Goal: Transaction & Acquisition: Purchase product/service

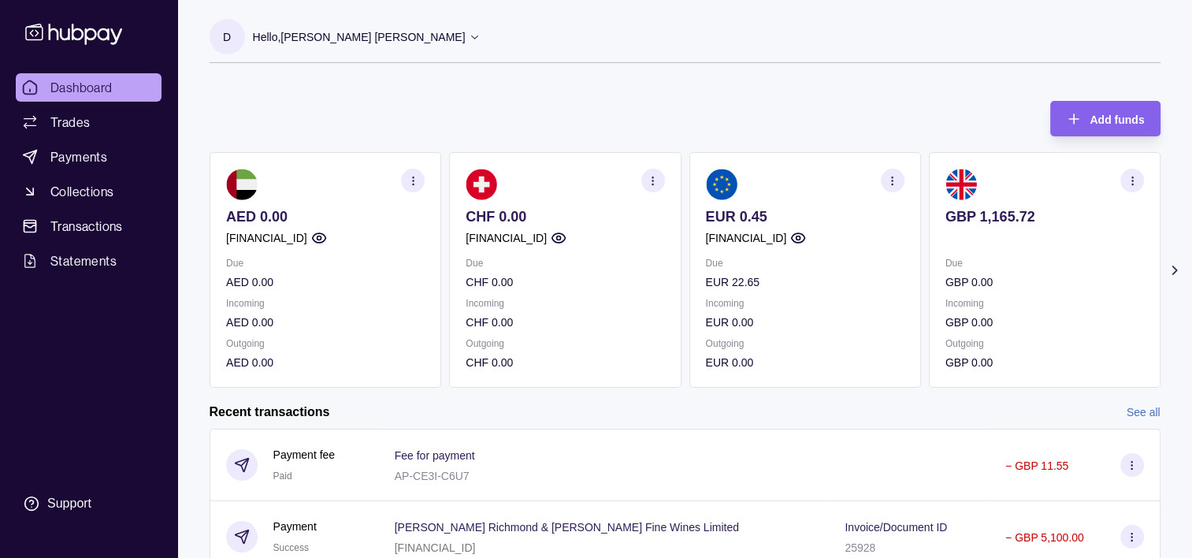
click at [1139, 180] on section "button" at bounding box center [1132, 181] width 24 height 24
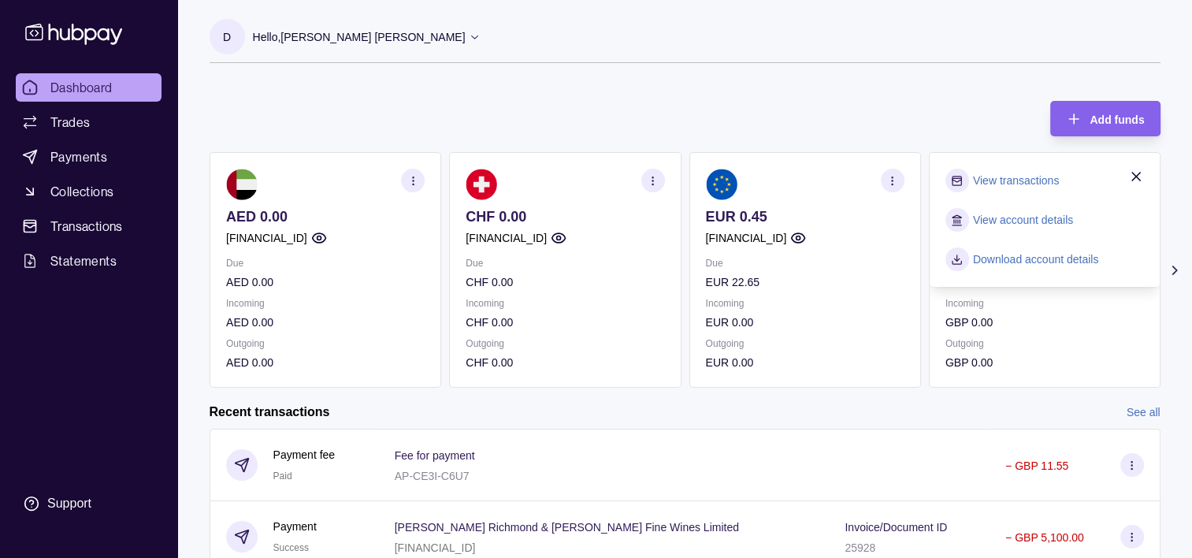
click at [836, 109] on div "Add funds AED 0.00 [FINANCIAL_ID] Due AED 0.00 Incoming AED 0.00 Outgoing AED 0…" at bounding box center [685, 236] width 951 height 302
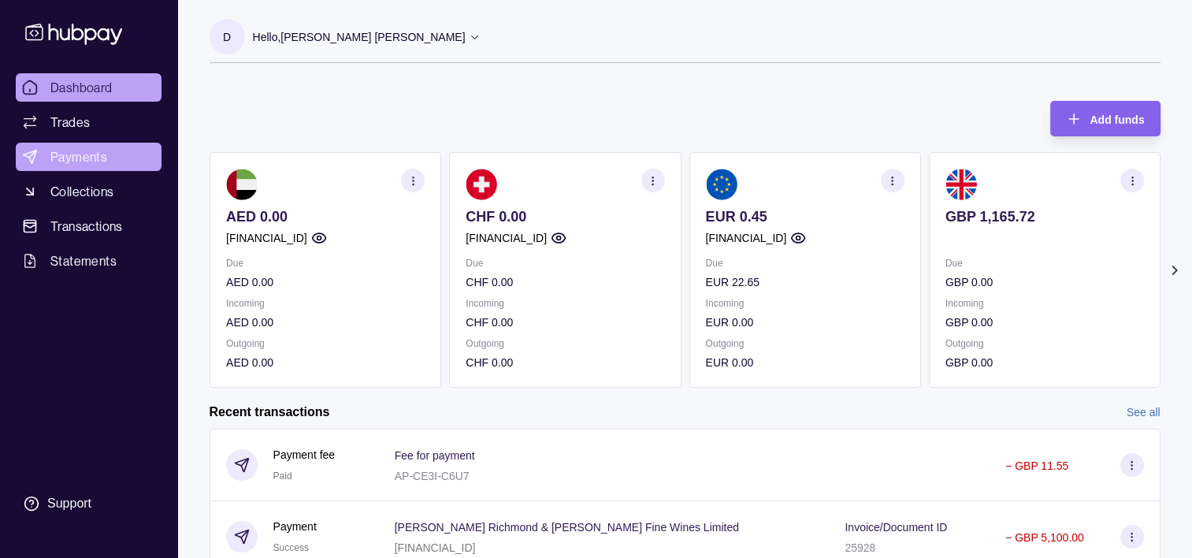
click at [69, 158] on span "Payments" at bounding box center [78, 156] width 57 height 19
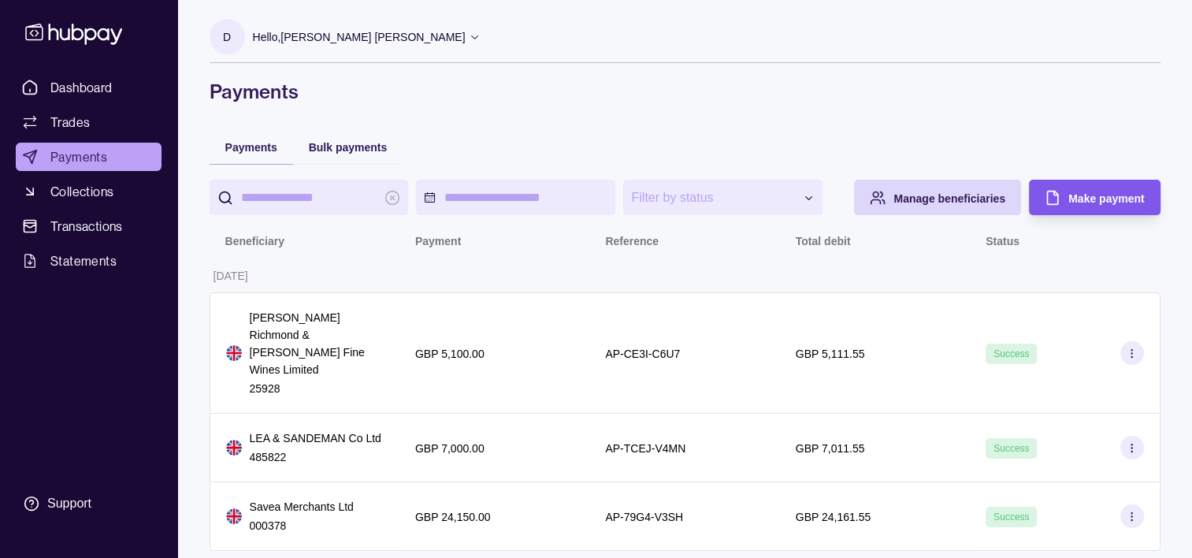
click at [1056, 196] on icon "button" at bounding box center [1052, 198] width 16 height 16
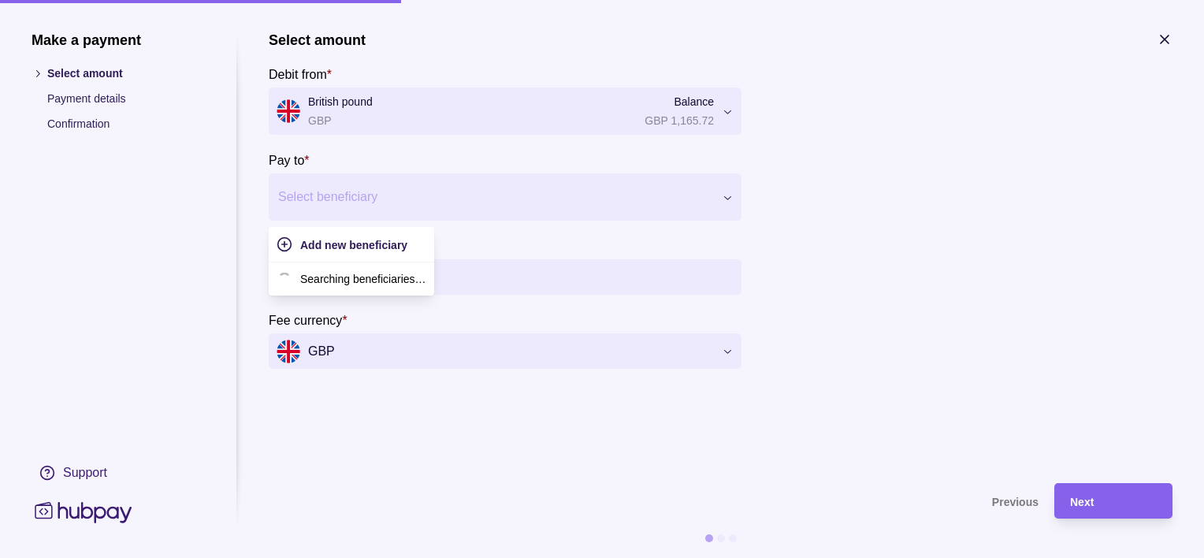
click at [365, 202] on div at bounding box center [495, 197] width 434 height 22
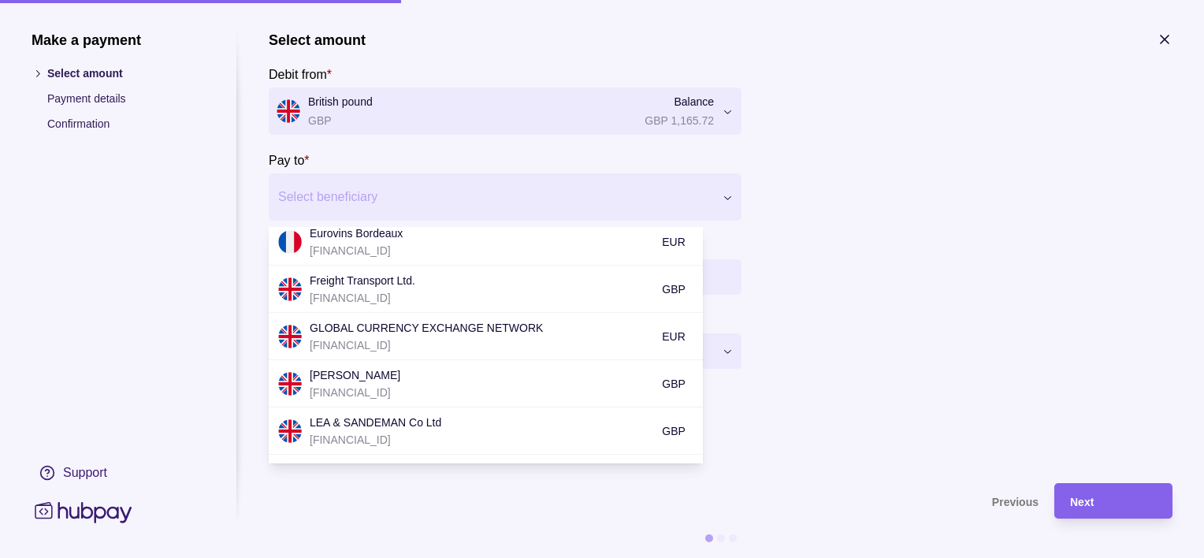
scroll to position [393, 0]
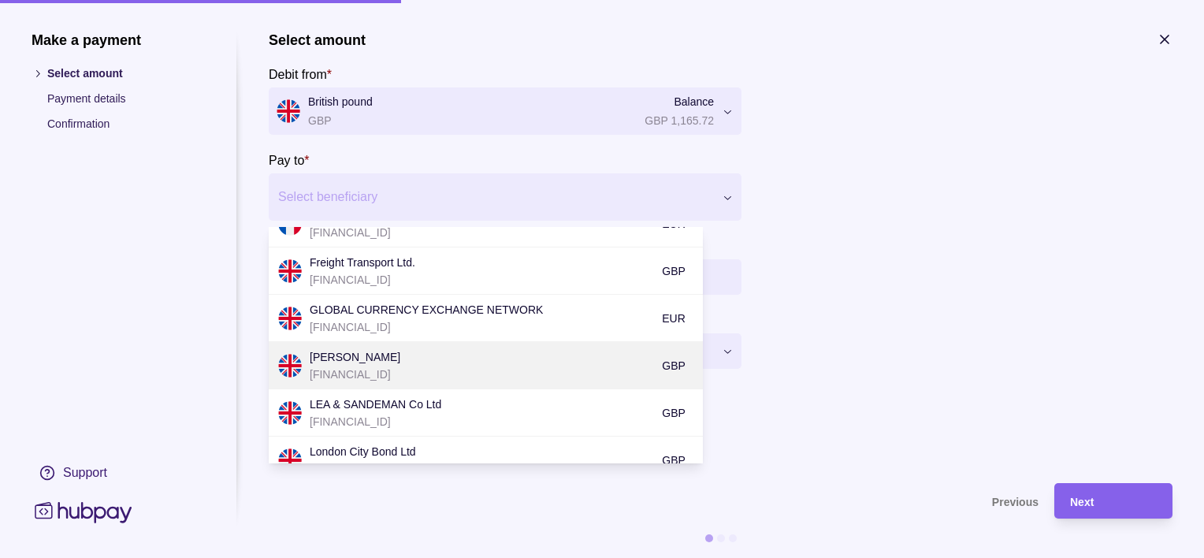
click at [444, 367] on p "[FINANCIAL_ID]" at bounding box center [482, 373] width 344 height 17
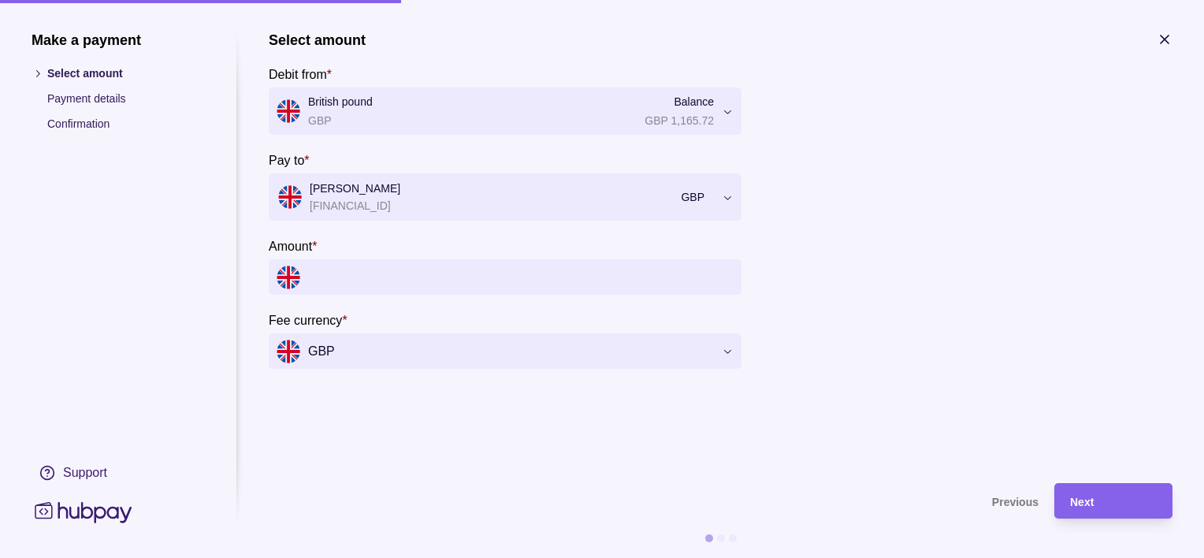
click at [388, 279] on input "Amount *" at bounding box center [520, 276] width 425 height 35
click at [457, 274] on input "Amount *" at bounding box center [520, 276] width 425 height 35
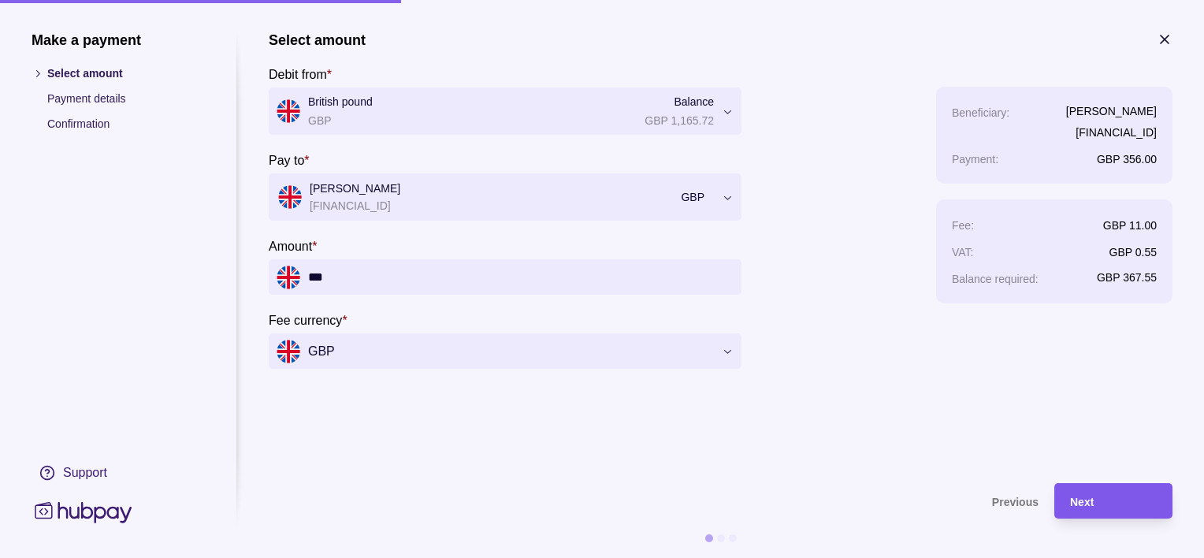
type input "***"
click at [1098, 502] on div "Next" at bounding box center [1113, 501] width 87 height 19
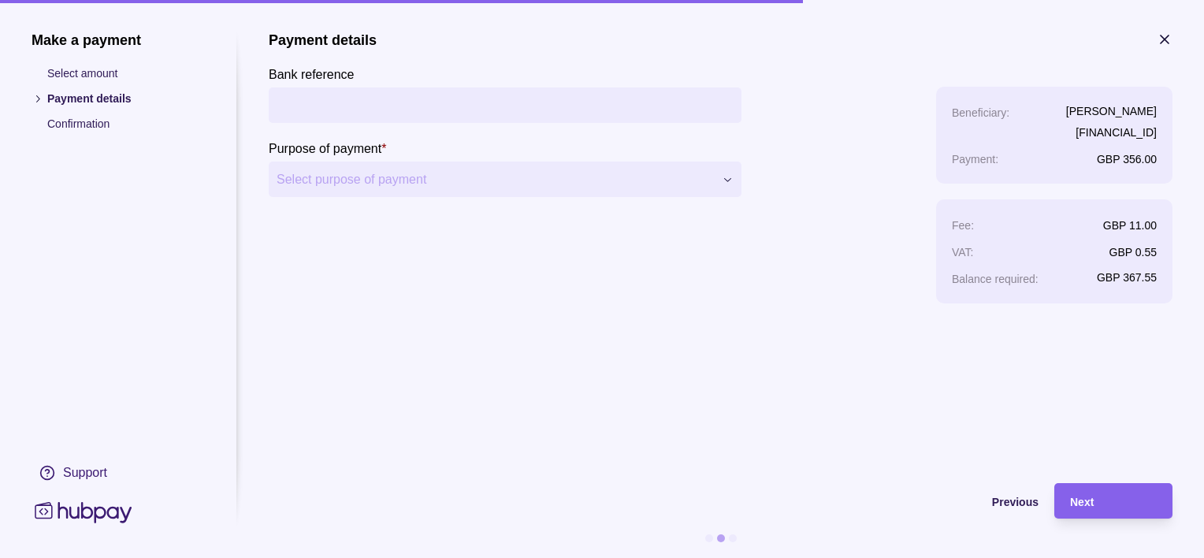
click at [372, 199] on div "**********" at bounding box center [505, 168] width 473 height 272
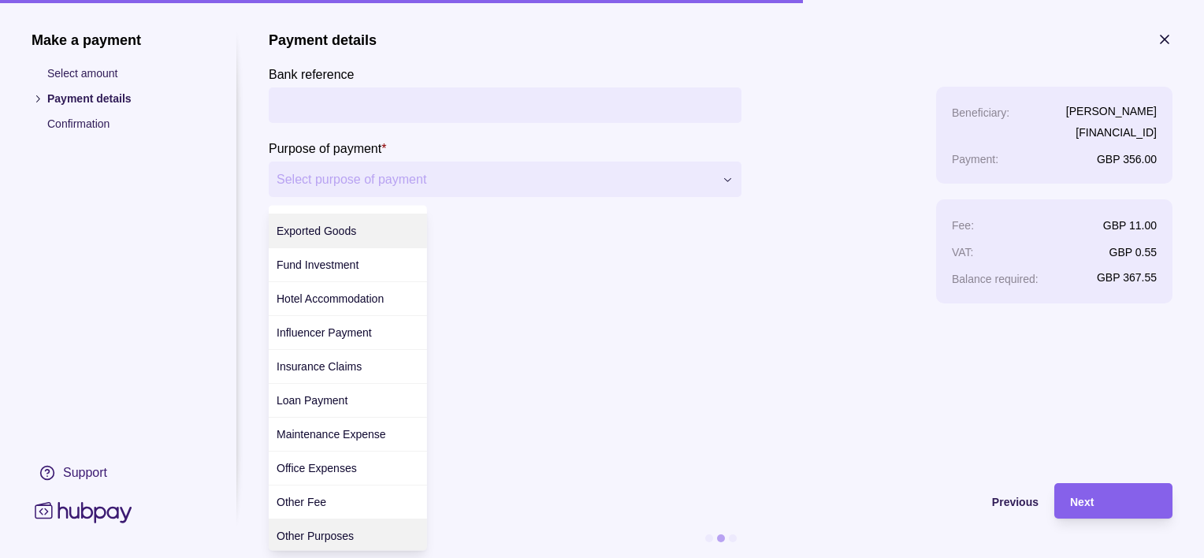
scroll to position [262, 0]
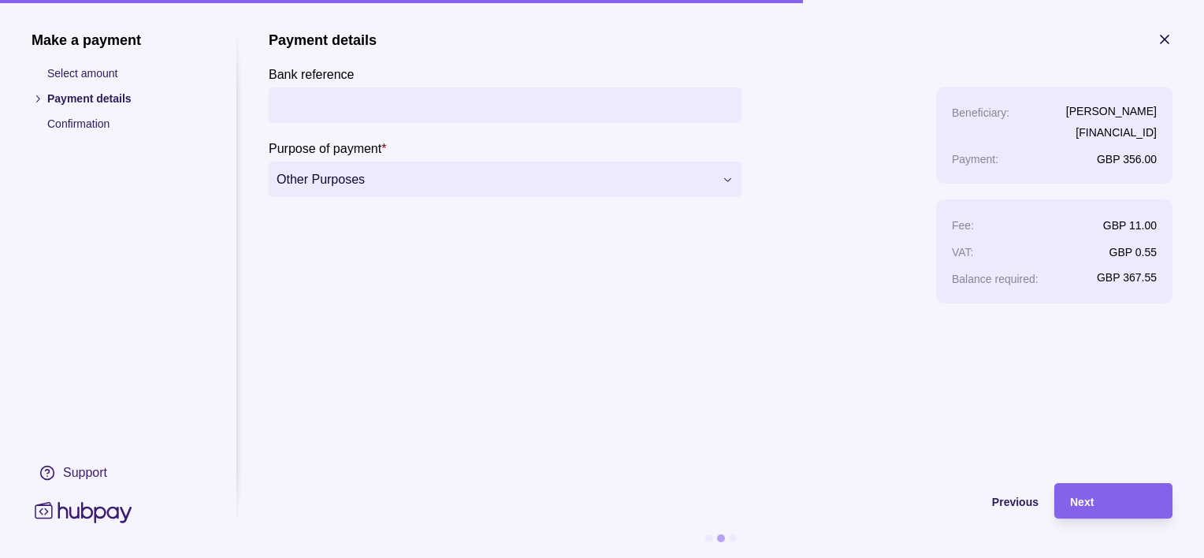
click at [416, 111] on input "Bank reference" at bounding box center [504, 104] width 457 height 35
type input "*"
type input "**********"
click at [1073, 503] on span "Next" at bounding box center [1082, 501] width 24 height 13
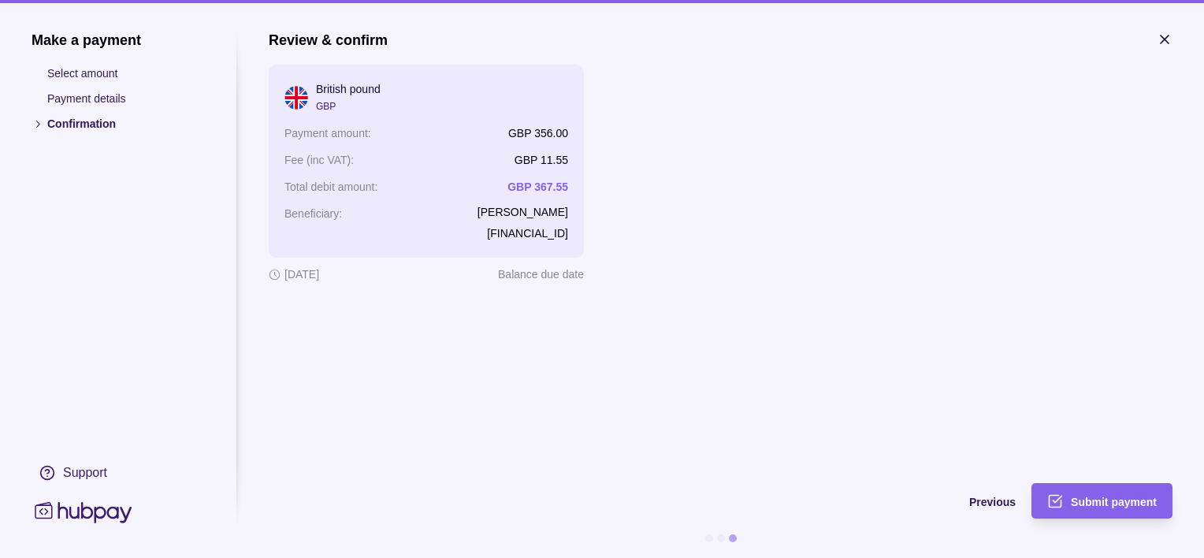
click at [1073, 503] on span "Submit payment" at bounding box center [1113, 501] width 86 height 13
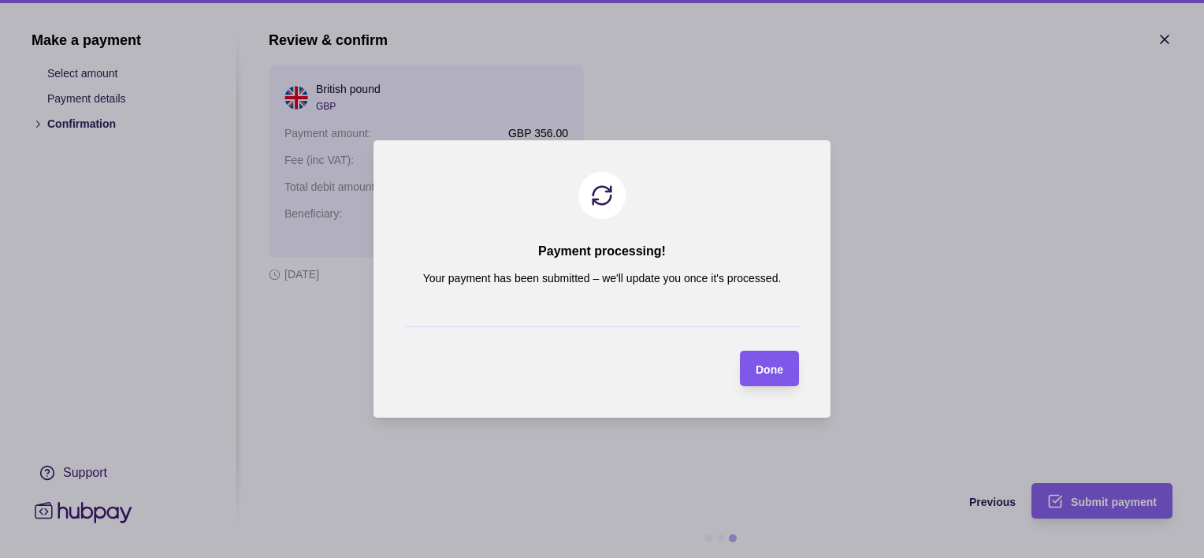
click at [747, 373] on div "button" at bounding box center [740, 369] width 16 height 16
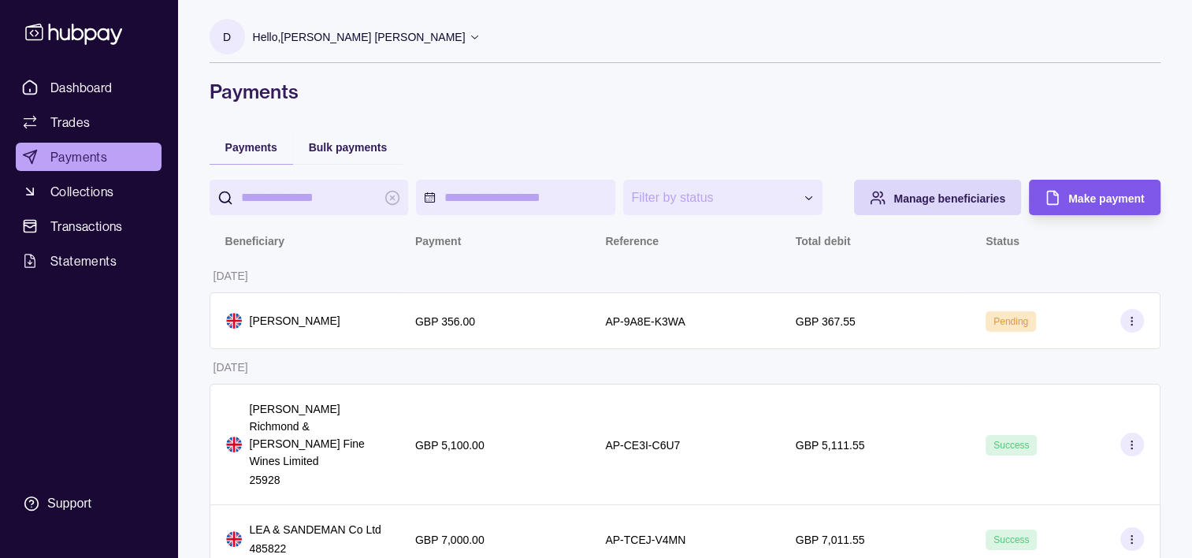
click at [1080, 201] on span "Make payment" at bounding box center [1106, 198] width 76 height 13
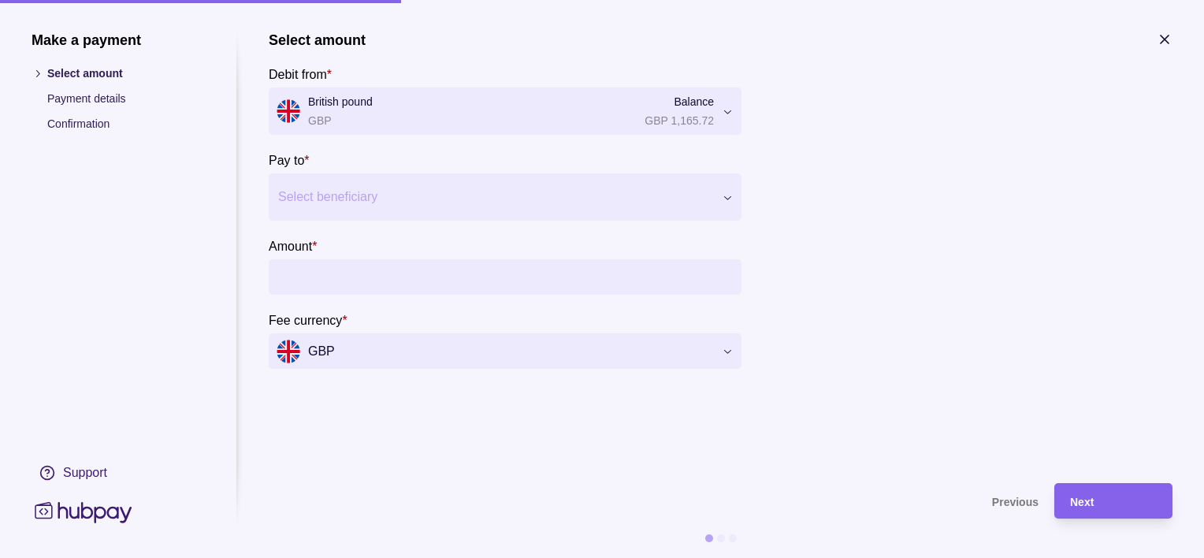
click at [368, 187] on div at bounding box center [495, 197] width 434 height 22
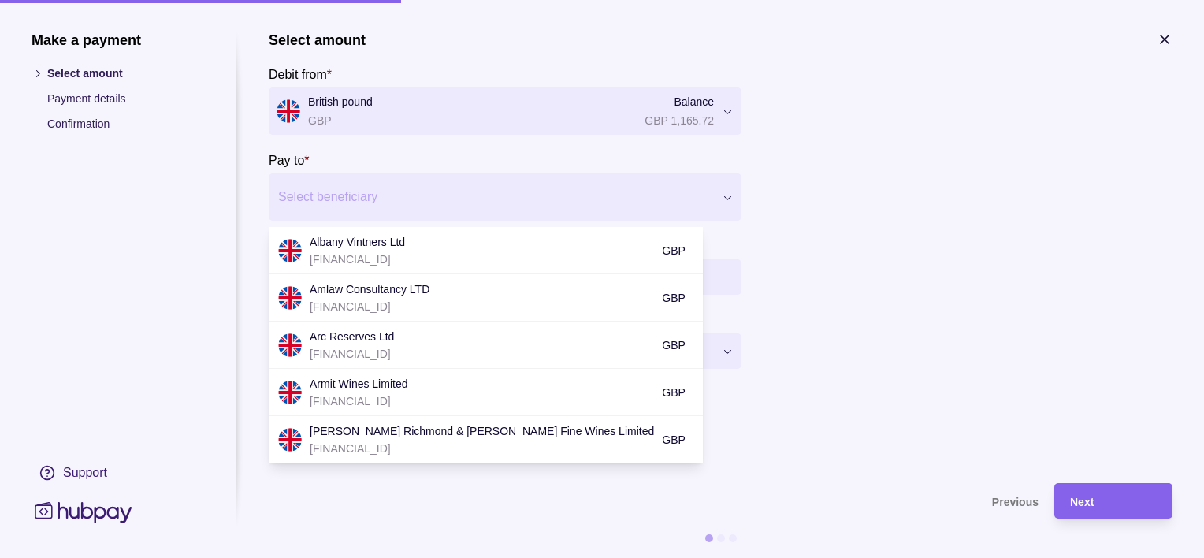
scroll to position [0, 0]
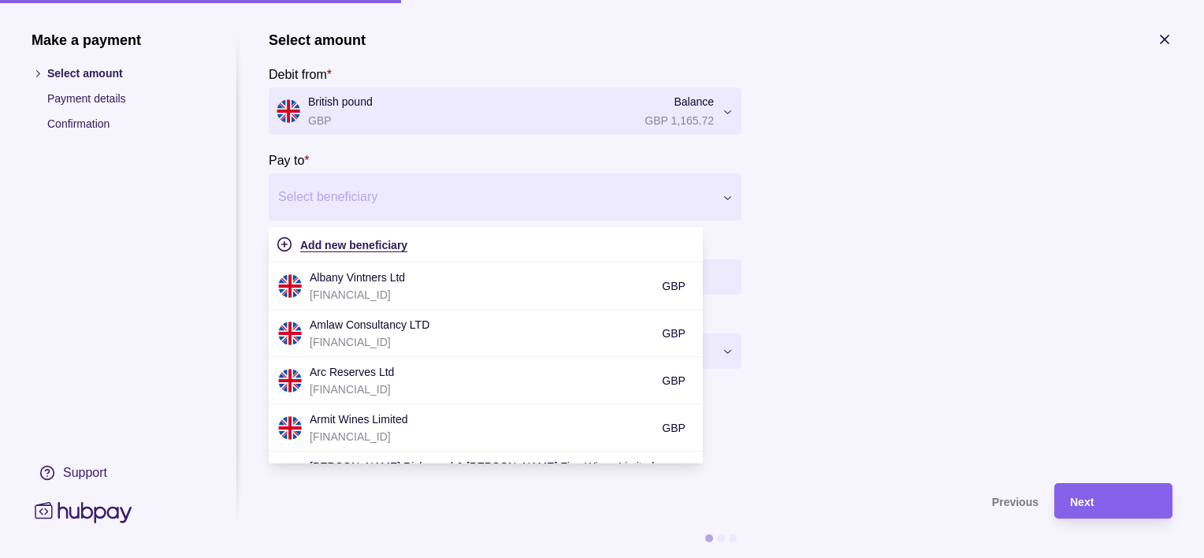
click at [396, 248] on span "Add new beneficiary" at bounding box center [353, 245] width 107 height 13
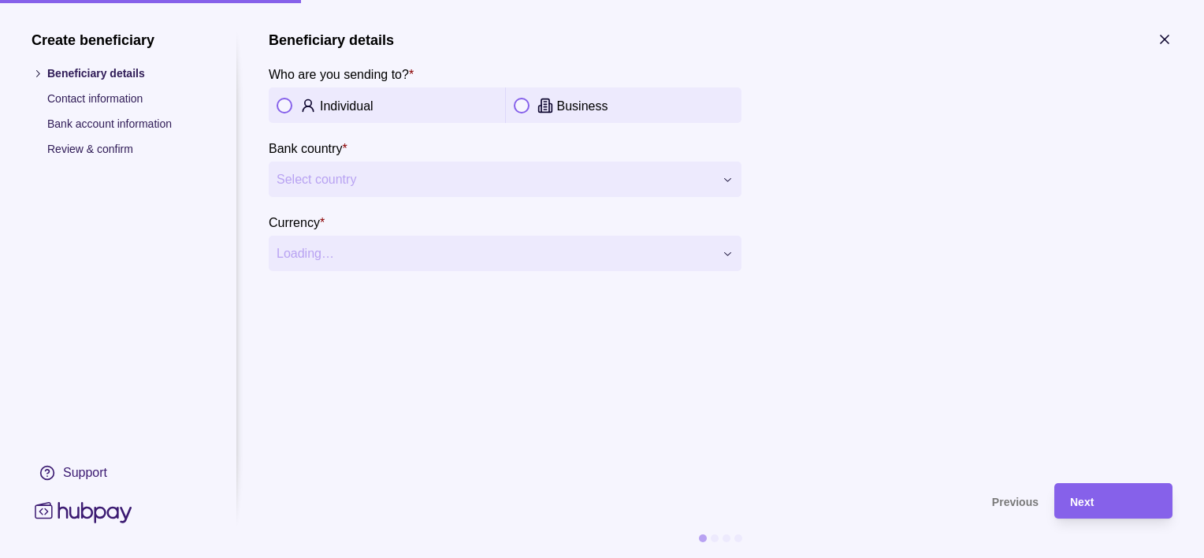
click at [344, 100] on p "Individual" at bounding box center [347, 105] width 54 height 13
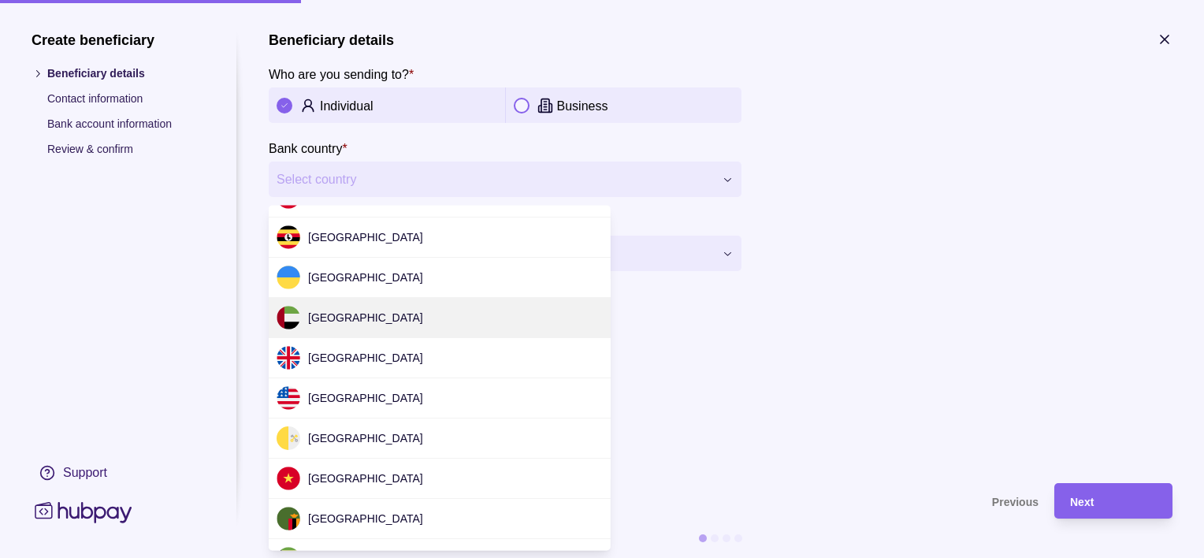
scroll to position [4936, 0]
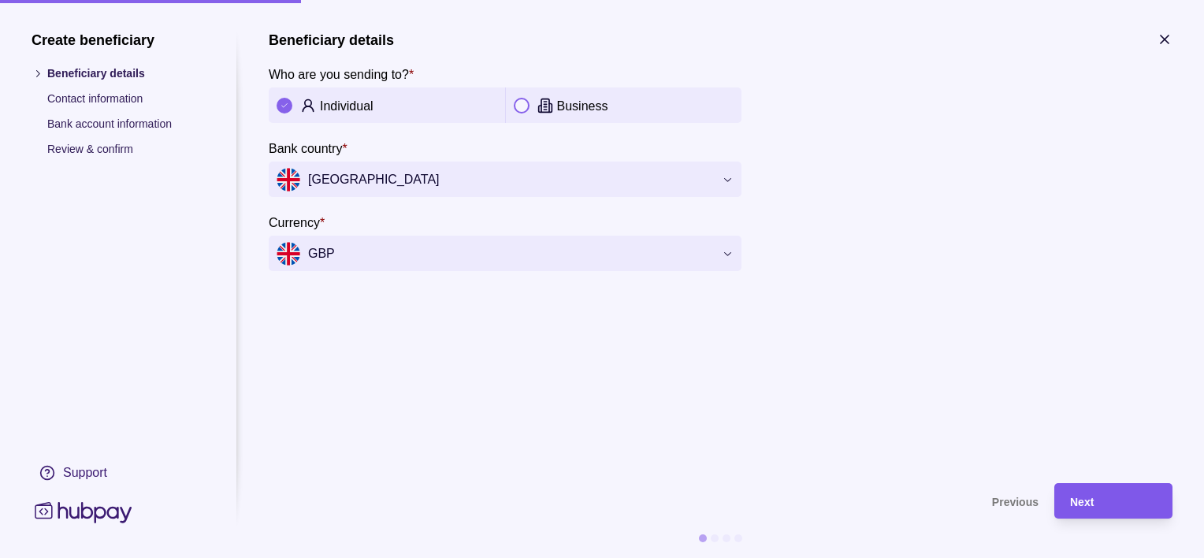
click at [1119, 514] on div "Next" at bounding box center [1101, 500] width 110 height 35
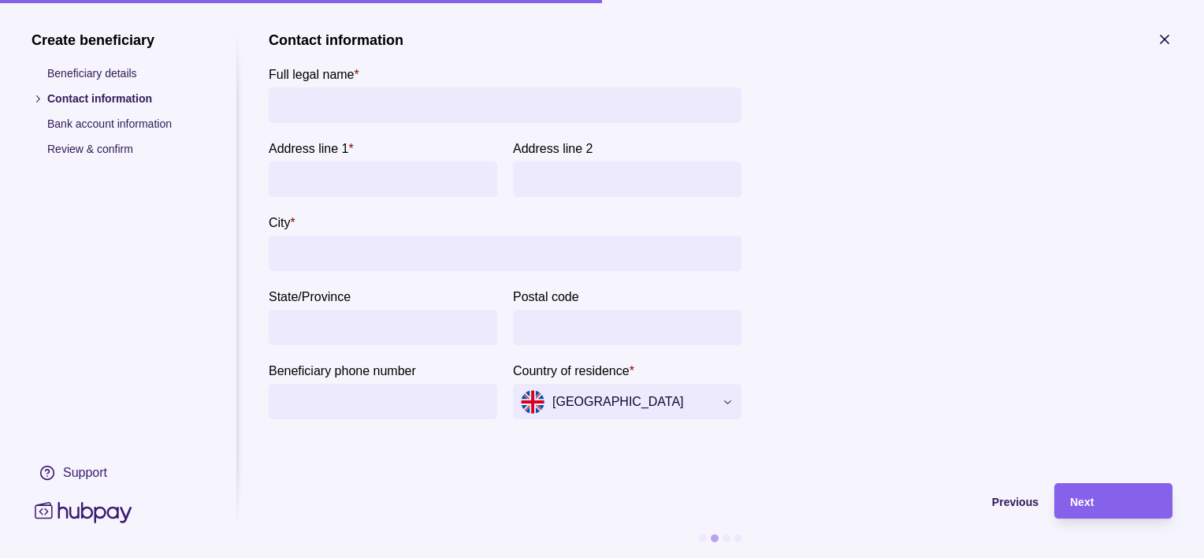
click at [430, 113] on input "Full legal name *" at bounding box center [504, 104] width 457 height 35
type input "*********"
click at [302, 182] on input "**********" at bounding box center [382, 178] width 213 height 35
type input "**********"
click at [328, 252] on input "City *" at bounding box center [504, 253] width 457 height 35
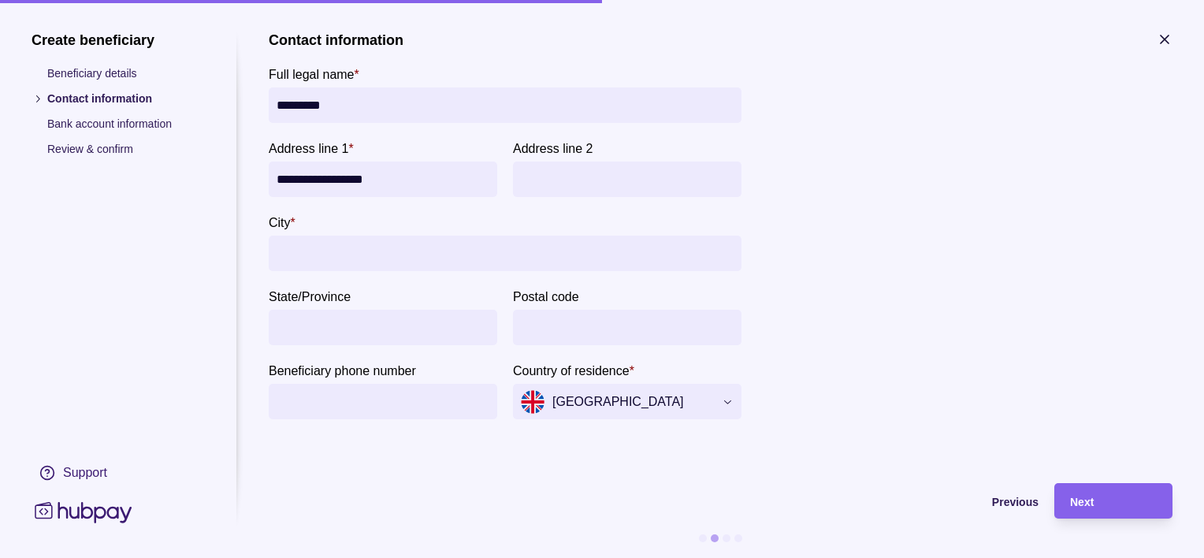
click at [1171, 35] on icon "button" at bounding box center [1164, 40] width 16 height 16
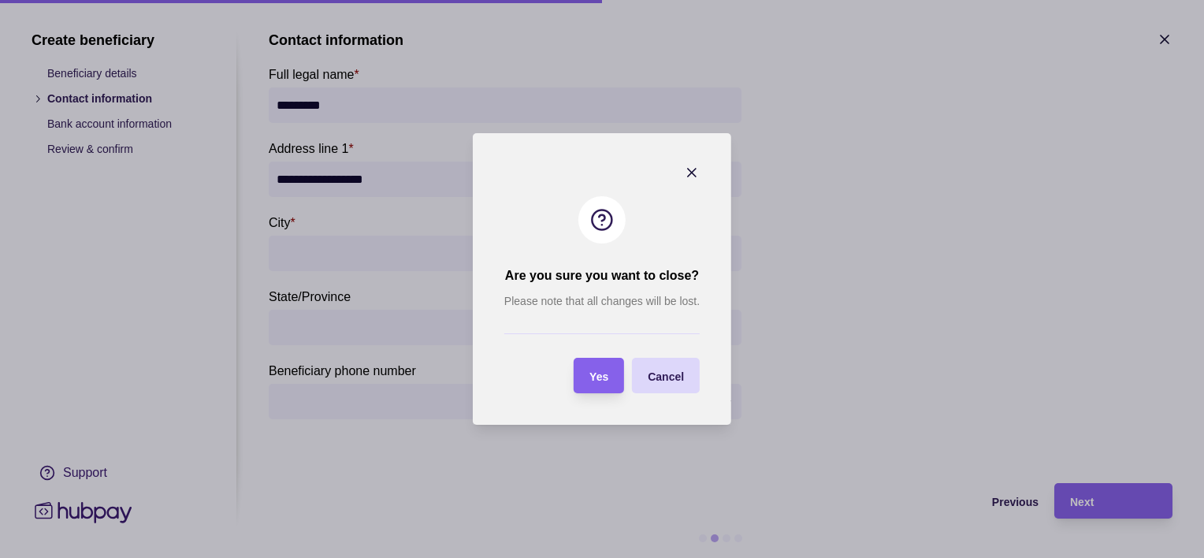
click at [603, 391] on div "Yes" at bounding box center [587, 375] width 43 height 35
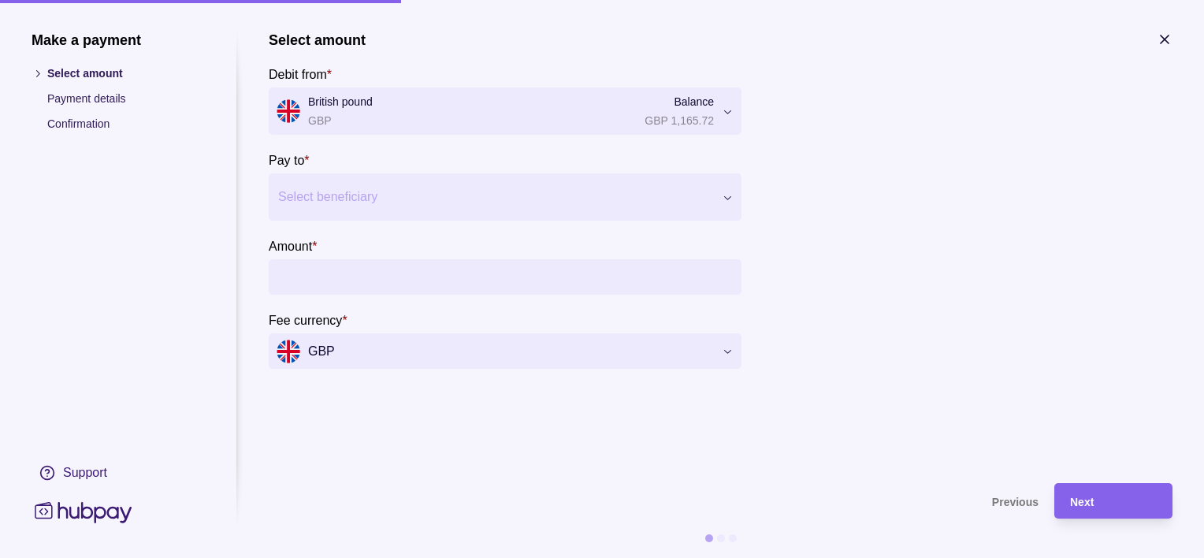
click at [1176, 34] on section "Make a payment Select amount Payment details Confirmation Support Select amount…" at bounding box center [602, 279] width 1204 height 558
click at [1166, 39] on icon "button" at bounding box center [1164, 40] width 16 height 16
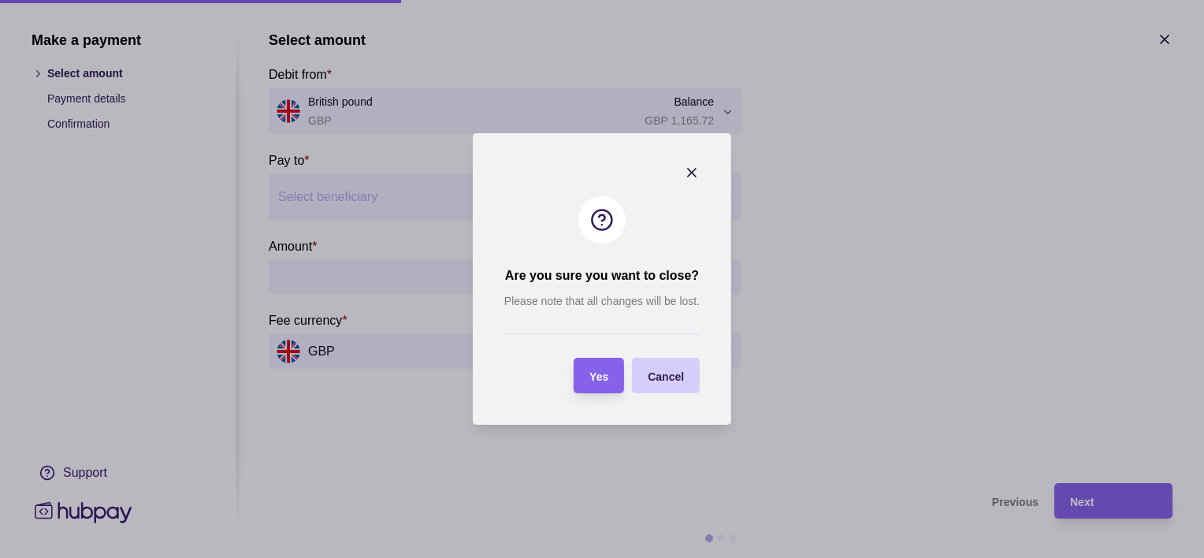
click at [624, 376] on div "button" at bounding box center [632, 376] width 16 height 16
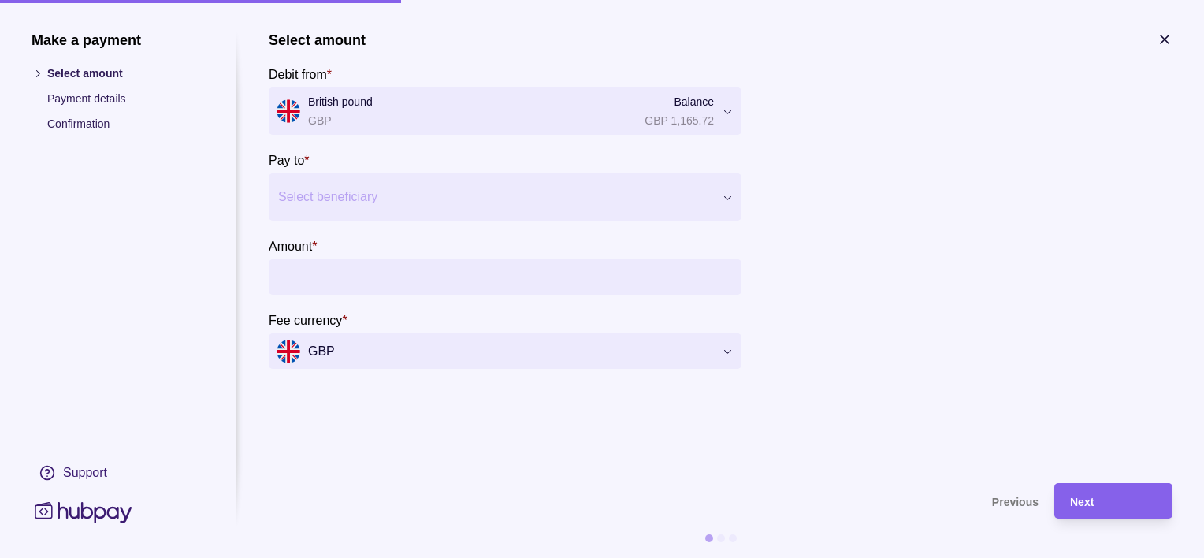
click at [1164, 36] on icon "button" at bounding box center [1164, 40] width 16 height 16
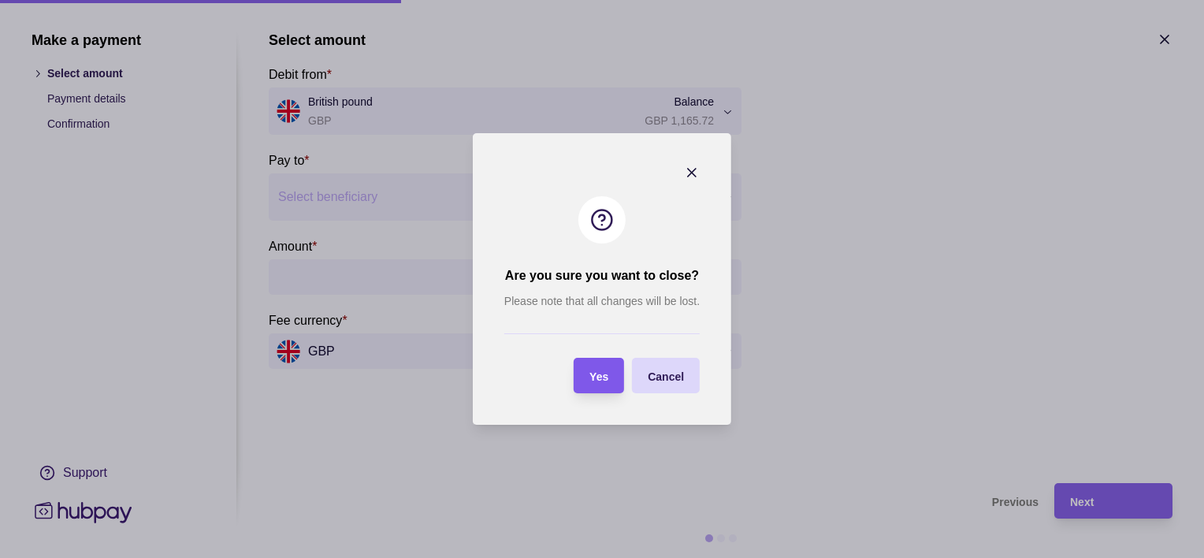
click at [592, 377] on span "Yes" at bounding box center [598, 376] width 19 height 13
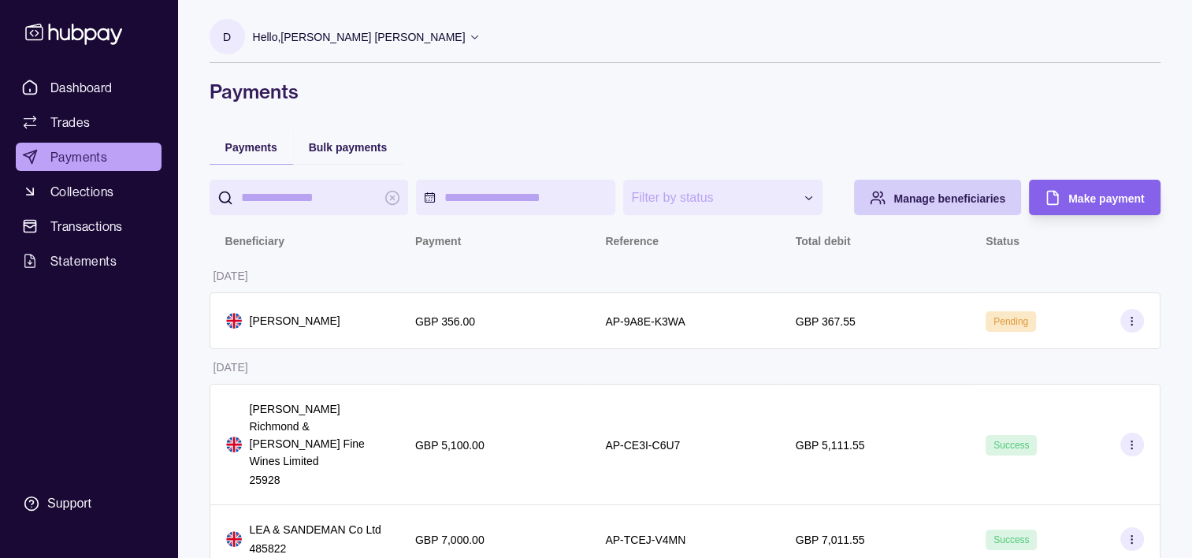
click at [898, 203] on span "Manage beneficiaries" at bounding box center [949, 198] width 112 height 13
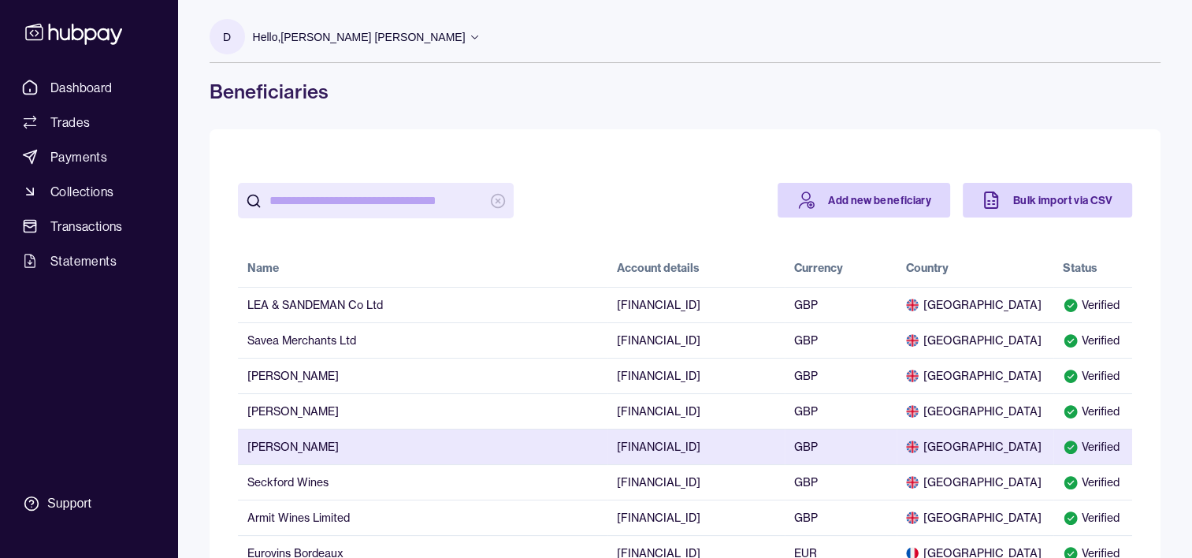
click at [721, 443] on td "[FINANCIAL_ID]" at bounding box center [695, 446] width 177 height 35
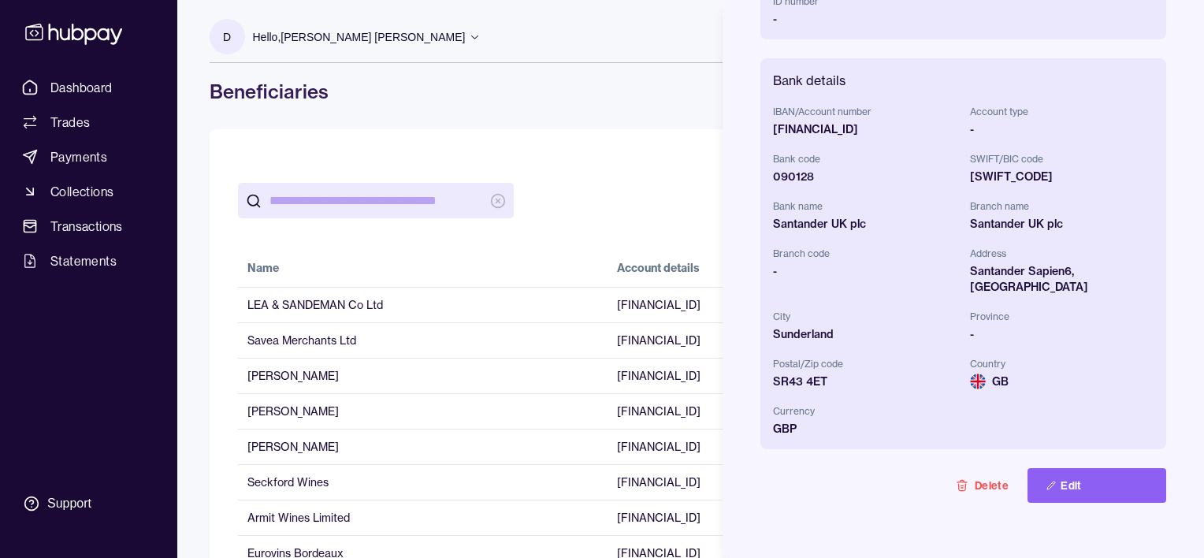
scroll to position [432, 0]
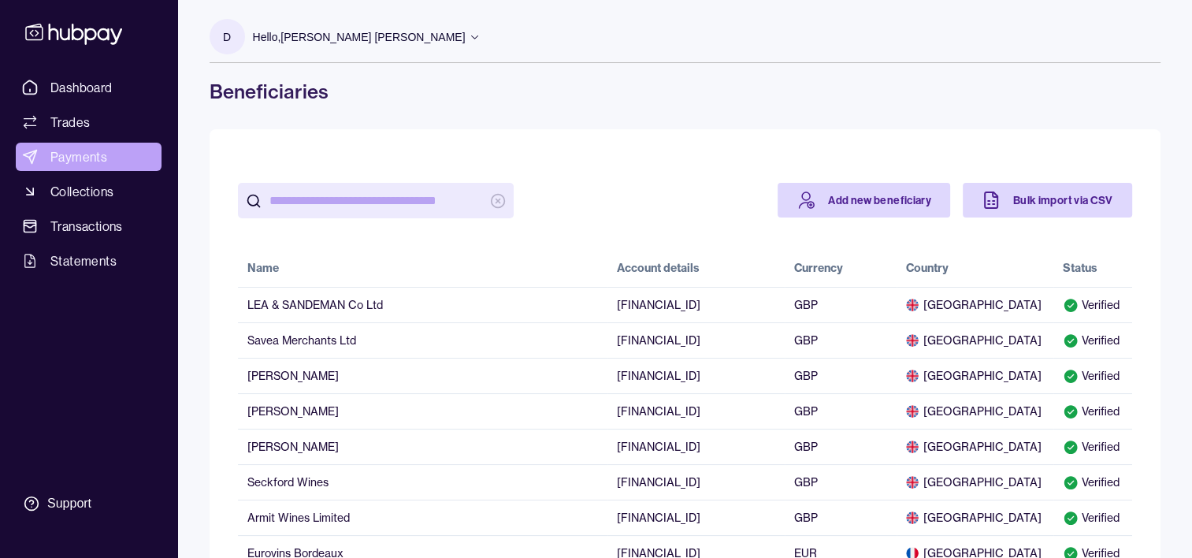
click at [62, 154] on span "Payments" at bounding box center [78, 156] width 57 height 19
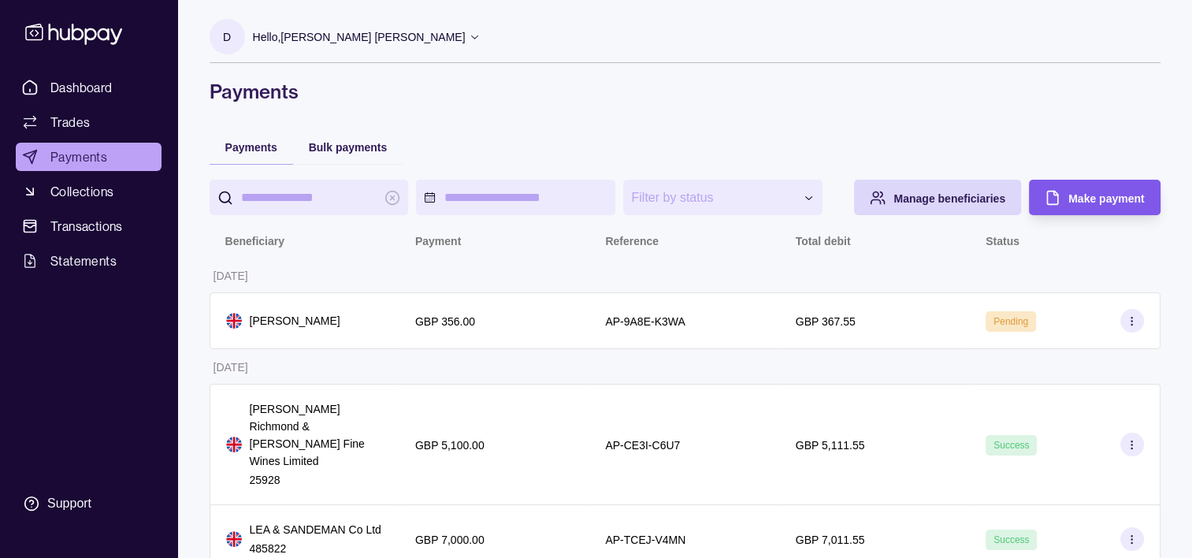
click at [1080, 190] on div "Make payment" at bounding box center [1106, 197] width 76 height 19
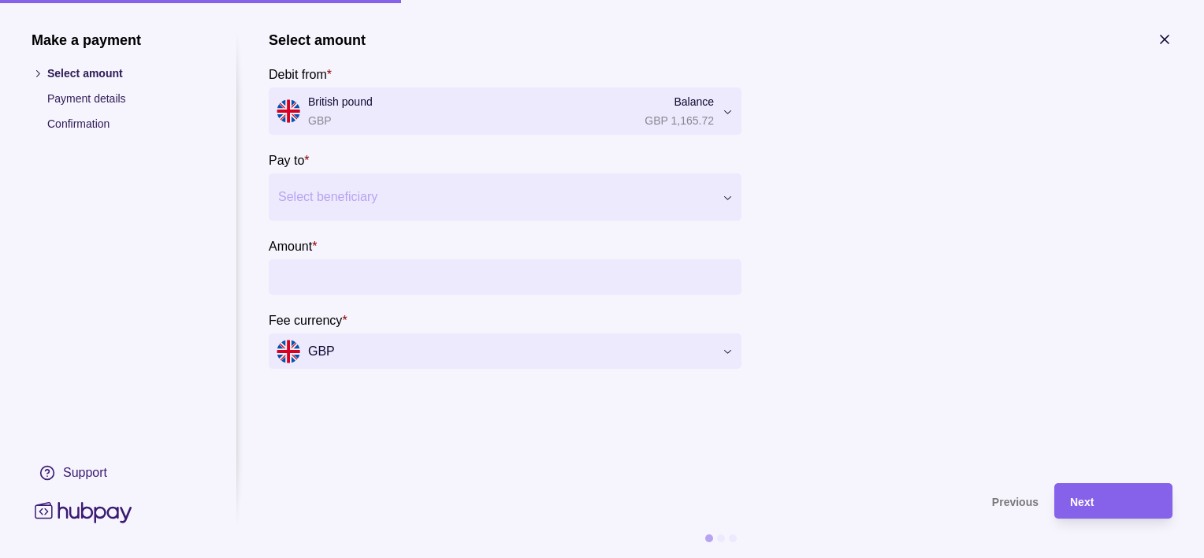
click at [365, 195] on div at bounding box center [495, 197] width 434 height 22
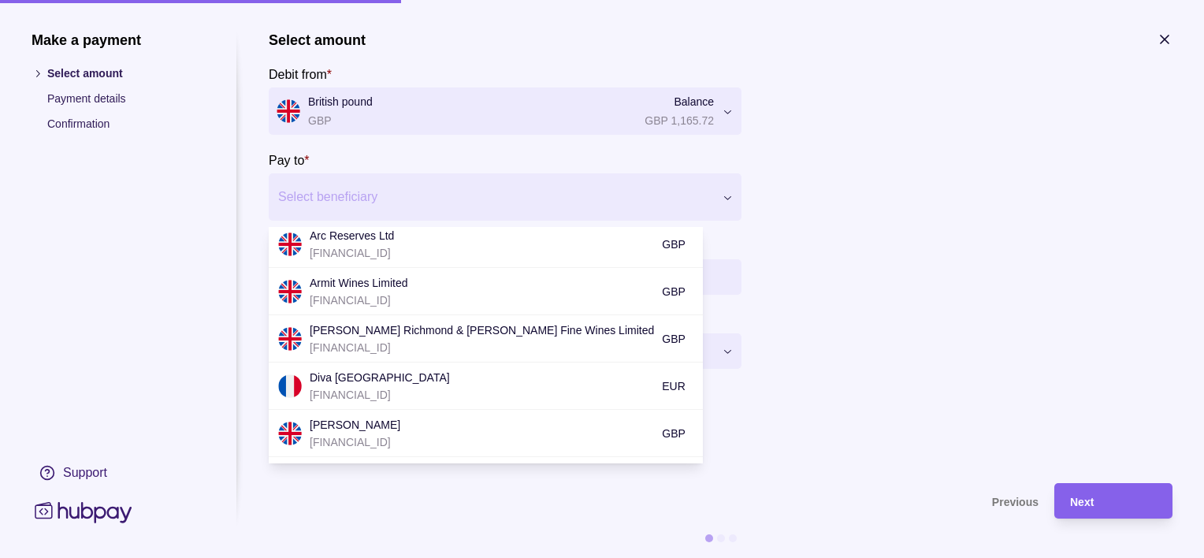
scroll to position [169, 0]
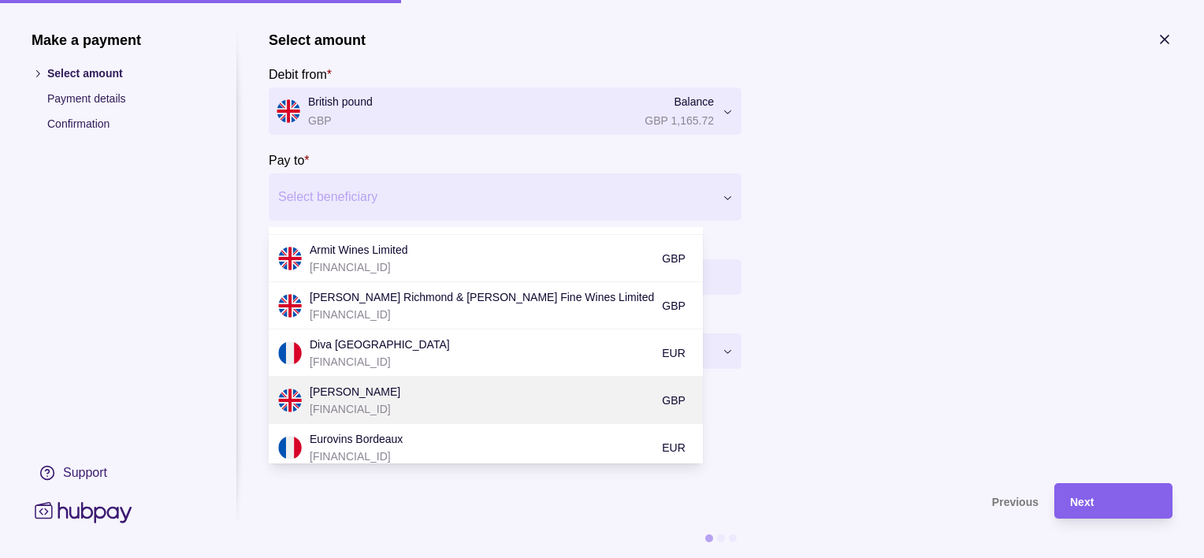
click at [478, 396] on p "[PERSON_NAME]" at bounding box center [482, 391] width 344 height 17
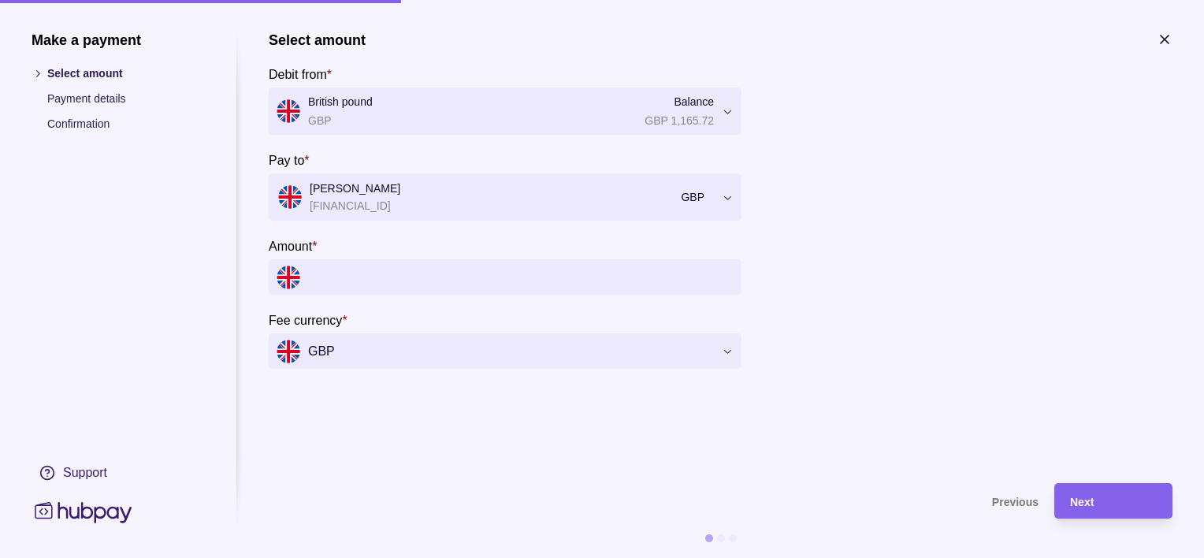
click at [417, 274] on input "Amount *" at bounding box center [520, 276] width 425 height 35
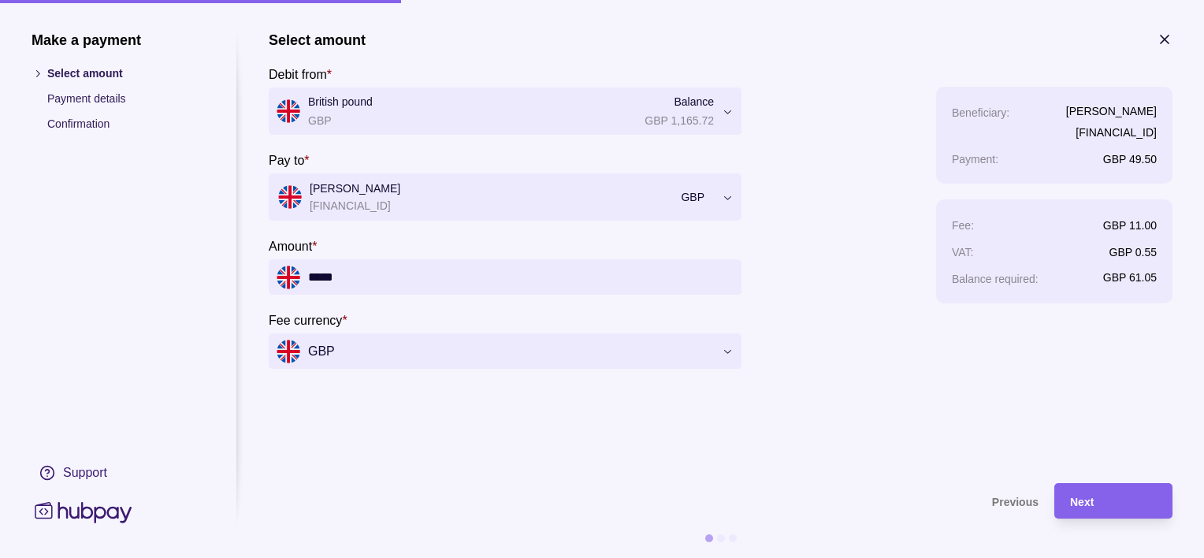
type input "*****"
click at [1090, 501] on span "Next" at bounding box center [1082, 501] width 24 height 13
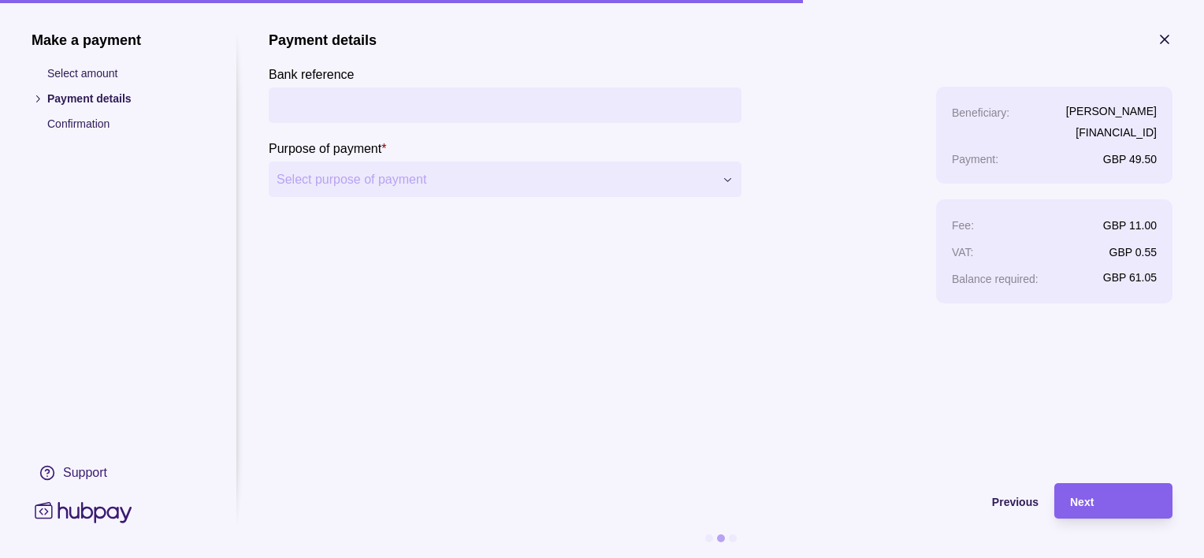
click at [348, 113] on input "Bank reference" at bounding box center [504, 104] width 457 height 35
type input "**********"
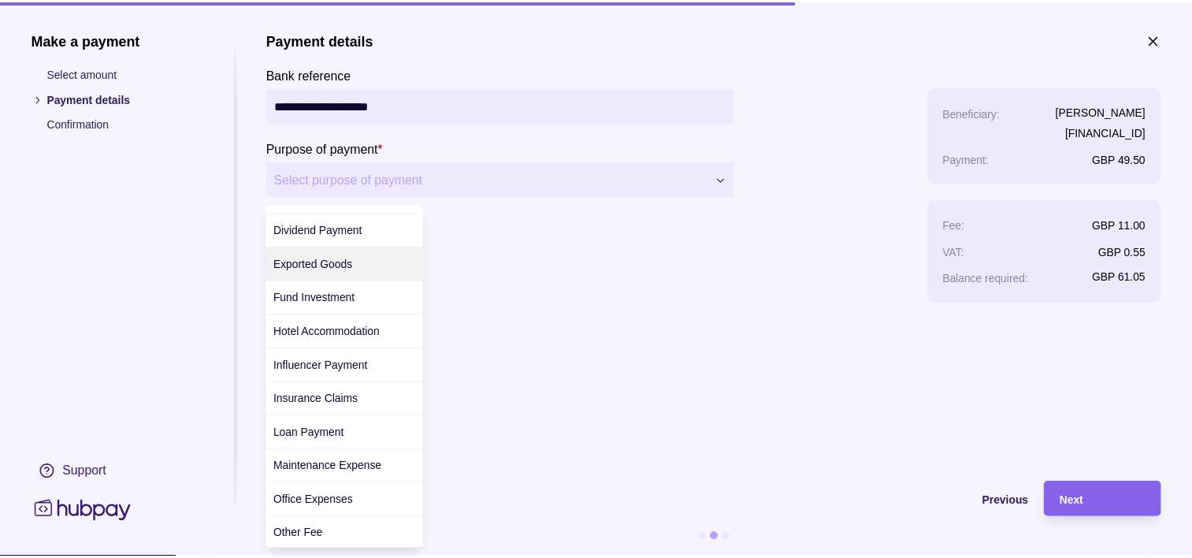
scroll to position [228, 0]
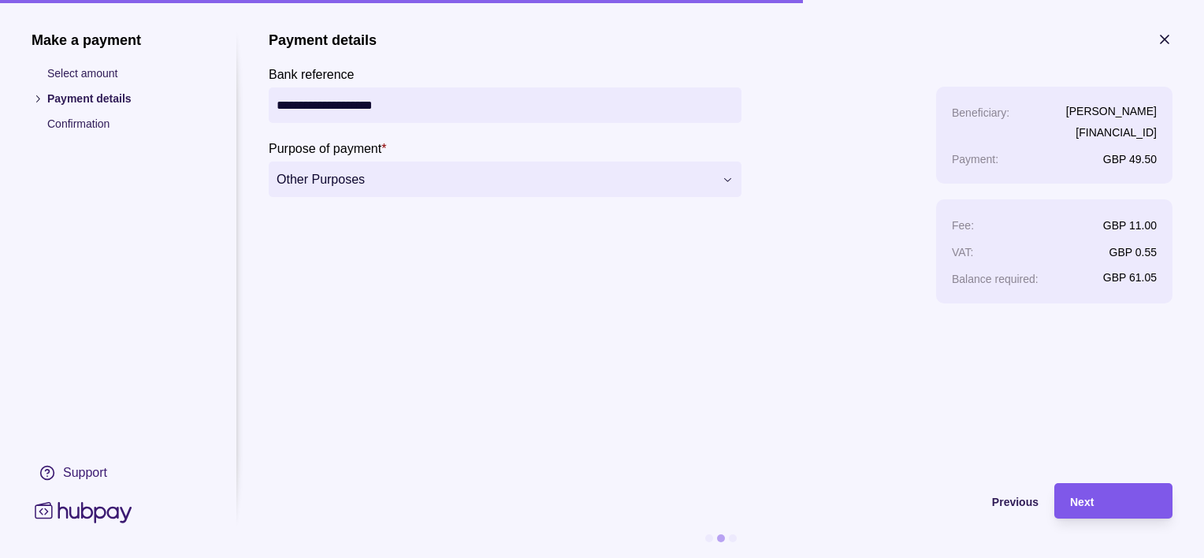
click at [1104, 510] on div "Next" at bounding box center [1113, 501] width 87 height 19
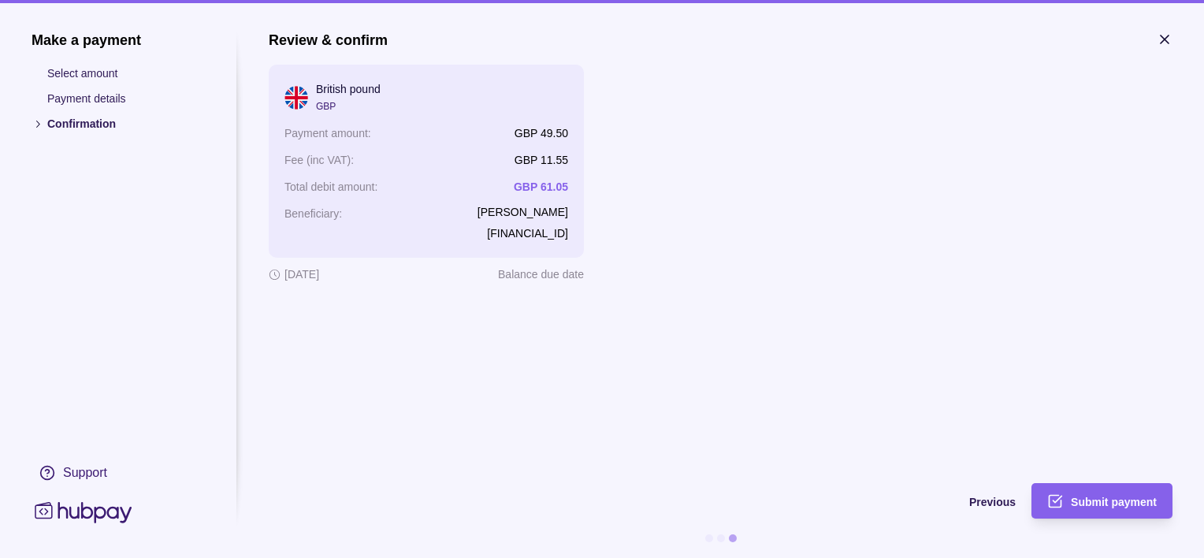
click at [1104, 510] on div "Submit payment" at bounding box center [1113, 501] width 86 height 19
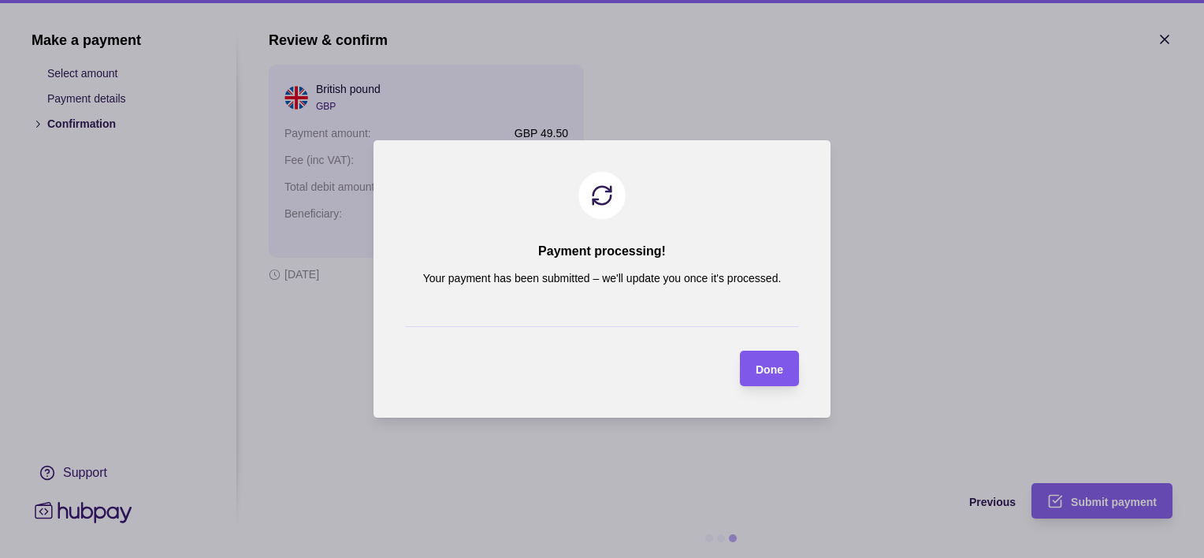
click at [766, 372] on span "Done" at bounding box center [769, 369] width 28 height 13
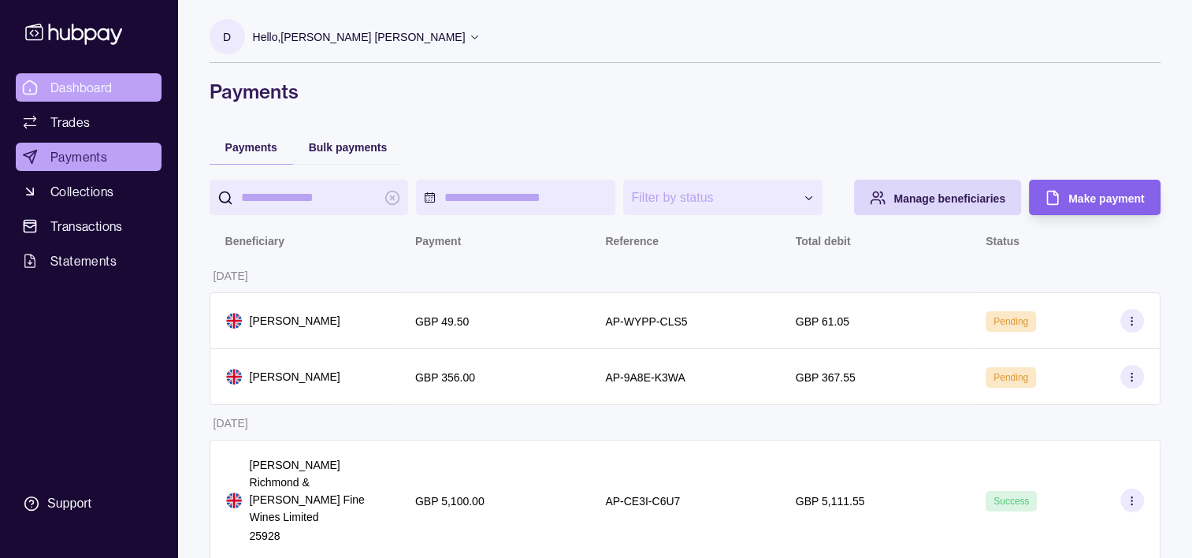
click at [83, 87] on span "Dashboard" at bounding box center [81, 87] width 62 height 19
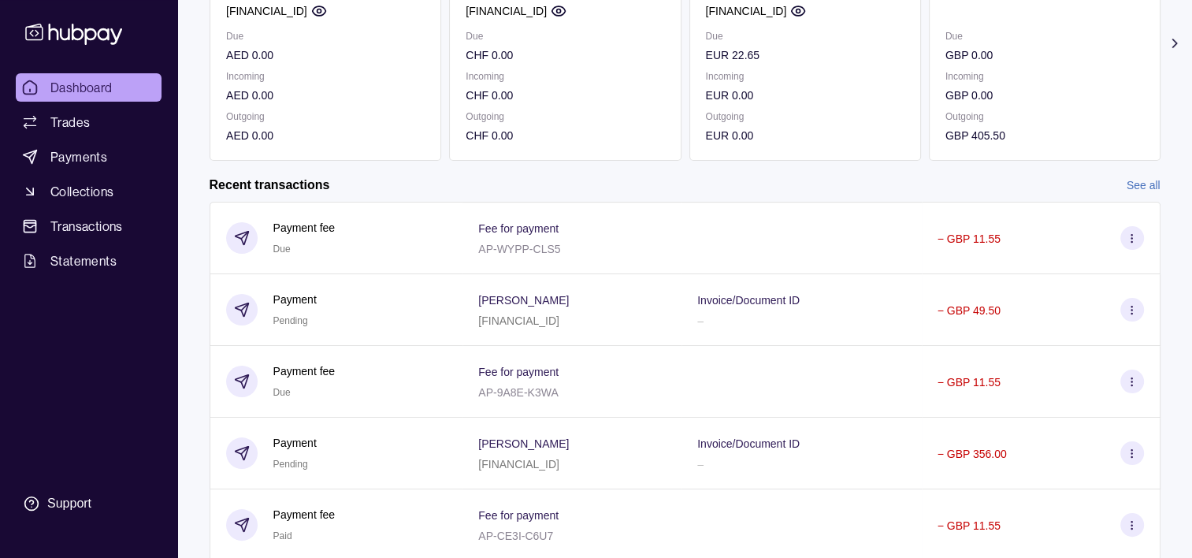
scroll to position [240, 0]
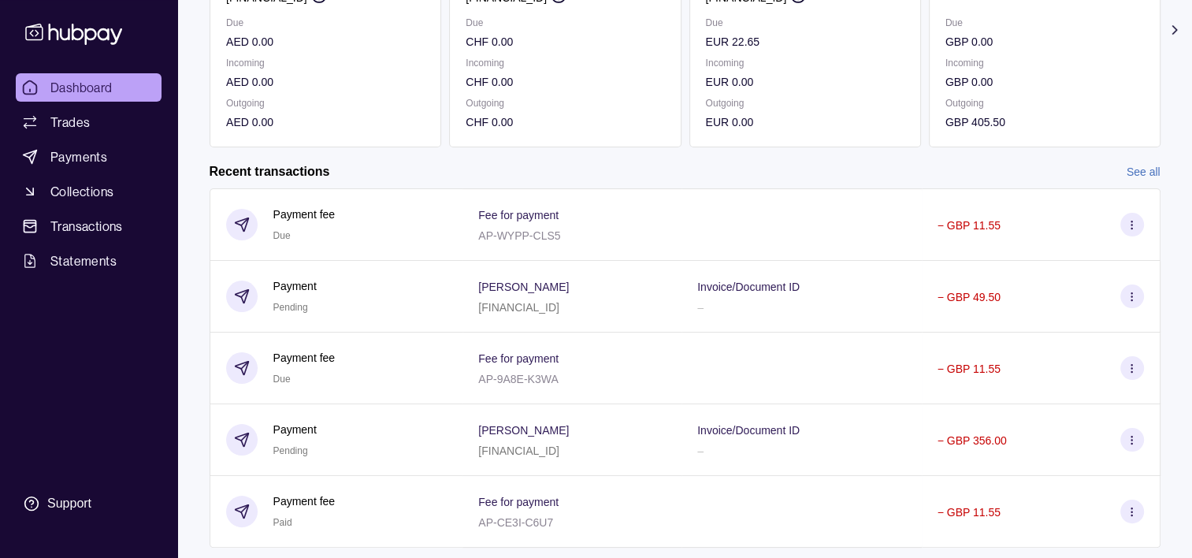
click at [113, 95] on link "Dashboard" at bounding box center [89, 87] width 146 height 28
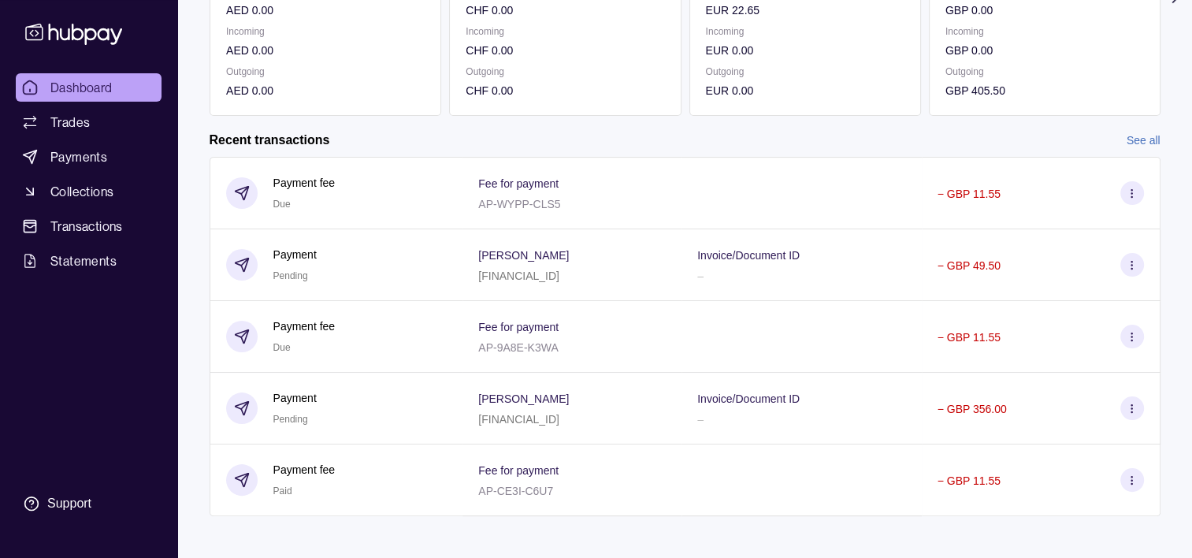
scroll to position [0, 0]
